Goal: Find specific page/section: Find specific page/section

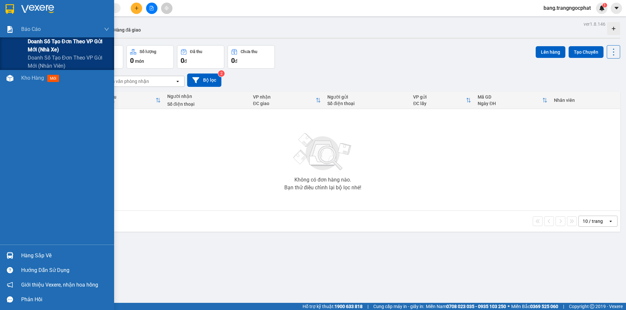
click at [45, 45] on span "Doanh số tạo đơn theo VP gửi mới (nhà xe)" at bounding box center [68, 45] width 81 height 16
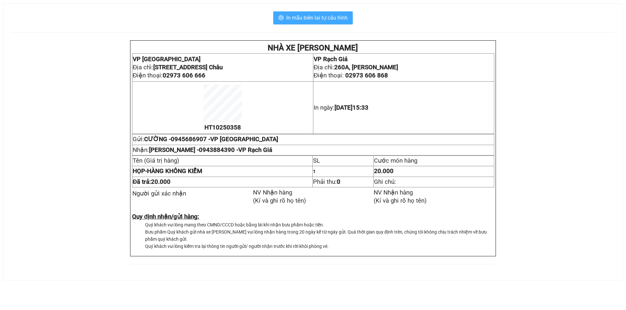
click at [321, 15] on span "In mẫu biên lai tự cấu hình" at bounding box center [316, 18] width 61 height 8
